Goal: Information Seeking & Learning: Find specific fact

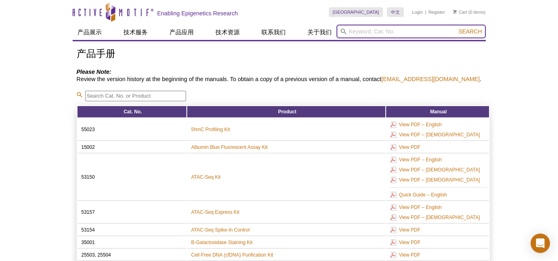
click at [412, 32] on input "search" at bounding box center [411, 32] width 149 height 14
paste input "81411"
type input "81411"
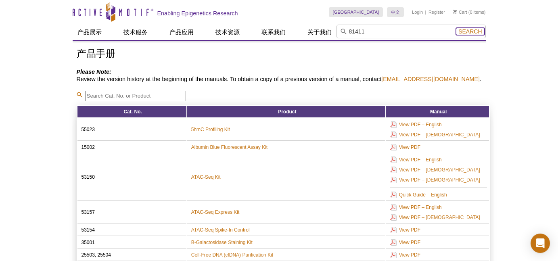
click at [418, 30] on span "Search" at bounding box center [470, 31] width 23 height 6
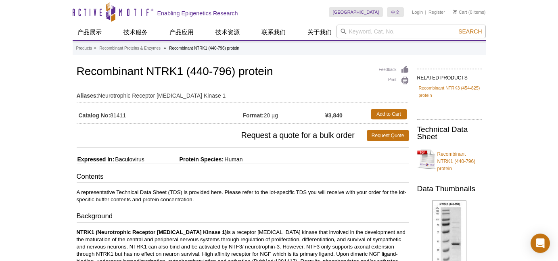
drag, startPoint x: 282, startPoint y: 116, endPoint x: 266, endPoint y: 116, distance: 15.7
click at [266, 116] on td "Format: 20 µg" at bounding box center [284, 114] width 83 height 15
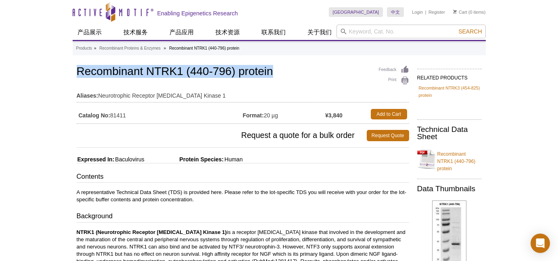
drag, startPoint x: 276, startPoint y: 71, endPoint x: 77, endPoint y: 69, distance: 199.0
click at [77, 69] on h1 "Recombinant NTRK1 (440-796) protein" at bounding box center [243, 72] width 333 height 14
copy h1 "Recombinant NTRK1 (440-796) protein"
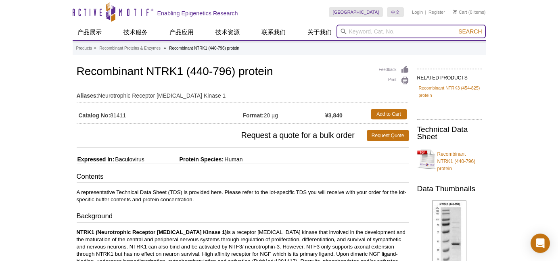
click at [374, 30] on input "search" at bounding box center [411, 32] width 149 height 14
paste input "81411"
type input "81411-200ug"
click at [456, 28] on button "Search" at bounding box center [470, 31] width 28 height 7
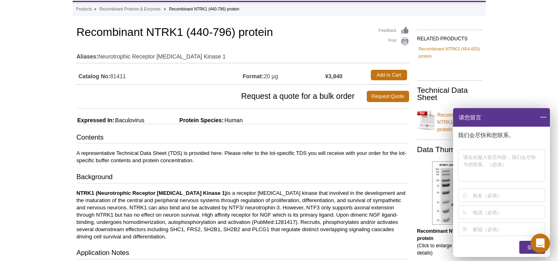
scroll to position [54, 0]
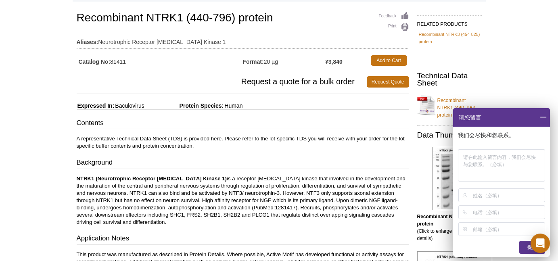
click at [542, 115] on span at bounding box center [543, 117] width 14 height 19
